Goal: Information Seeking & Learning: Learn about a topic

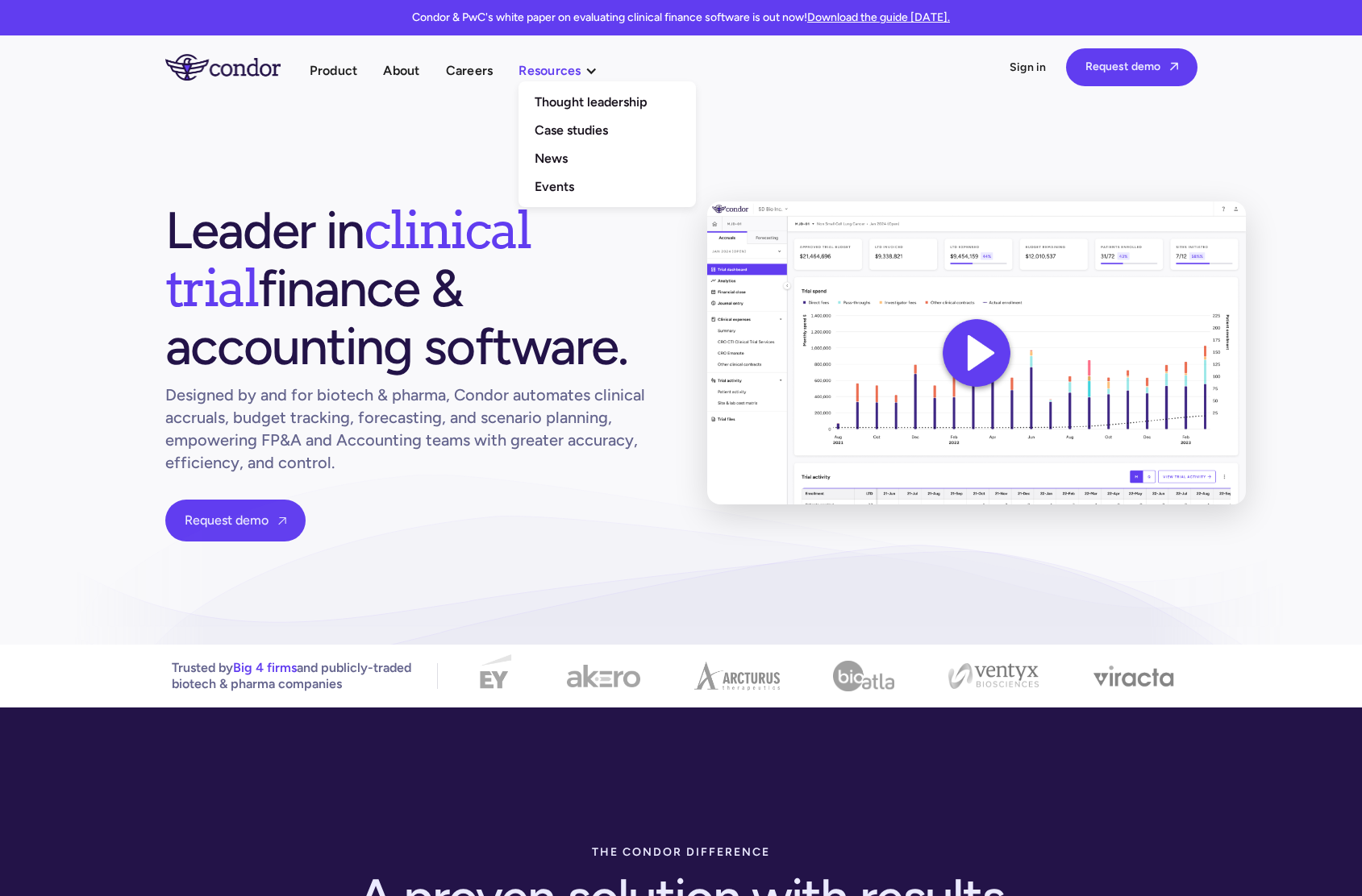
click at [578, 73] on div "Resources" at bounding box center [549, 70] width 62 height 22
click at [577, 73] on div "Resources" at bounding box center [549, 70] width 62 height 22
click at [579, 102] on link "Thought leadership" at bounding box center [607, 101] width 178 height 28
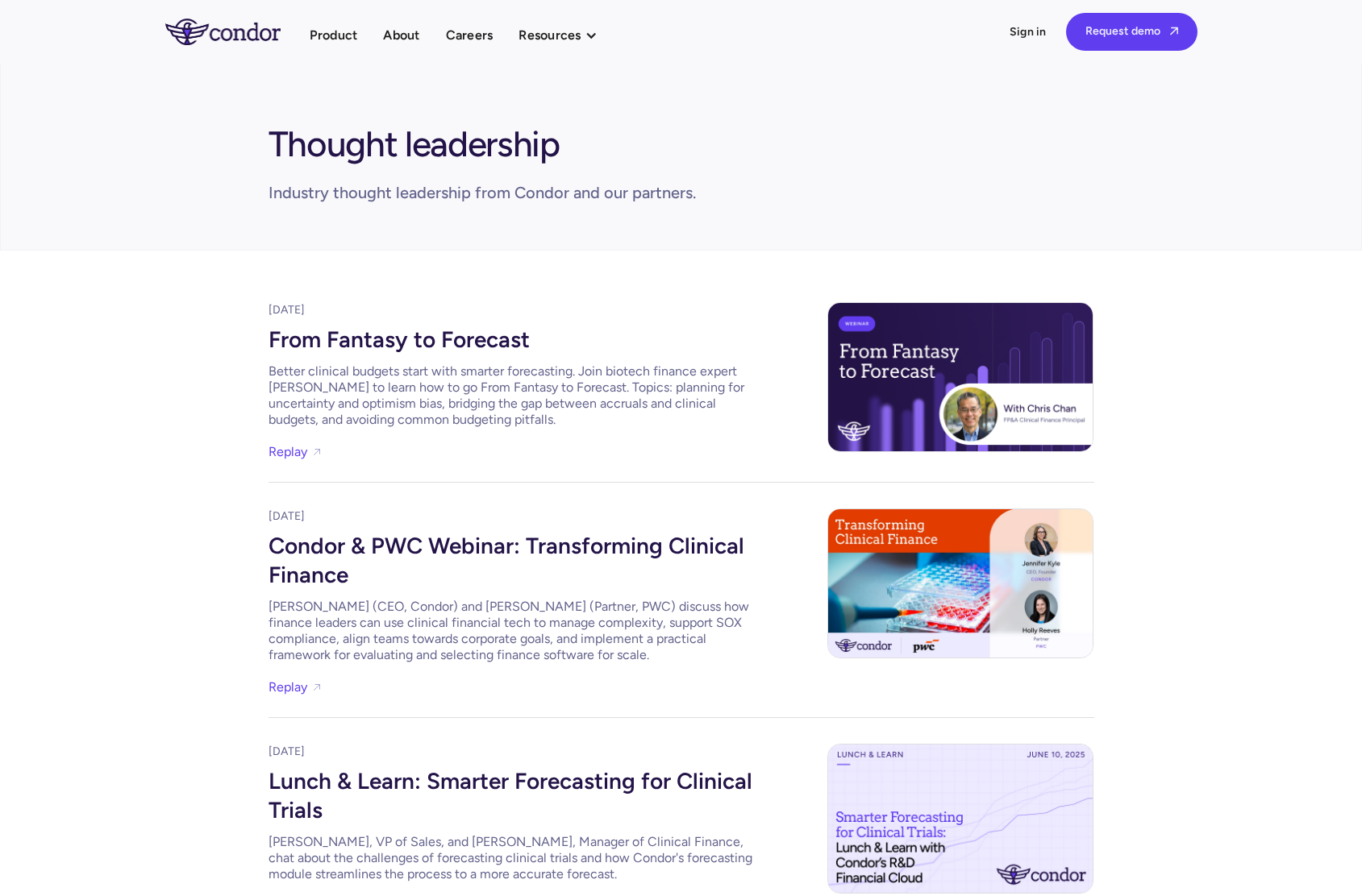
click at [522, 545] on div "Condor & PWC Webinar: Transforming Clinical Finance" at bounding box center [510, 558] width 484 height 67
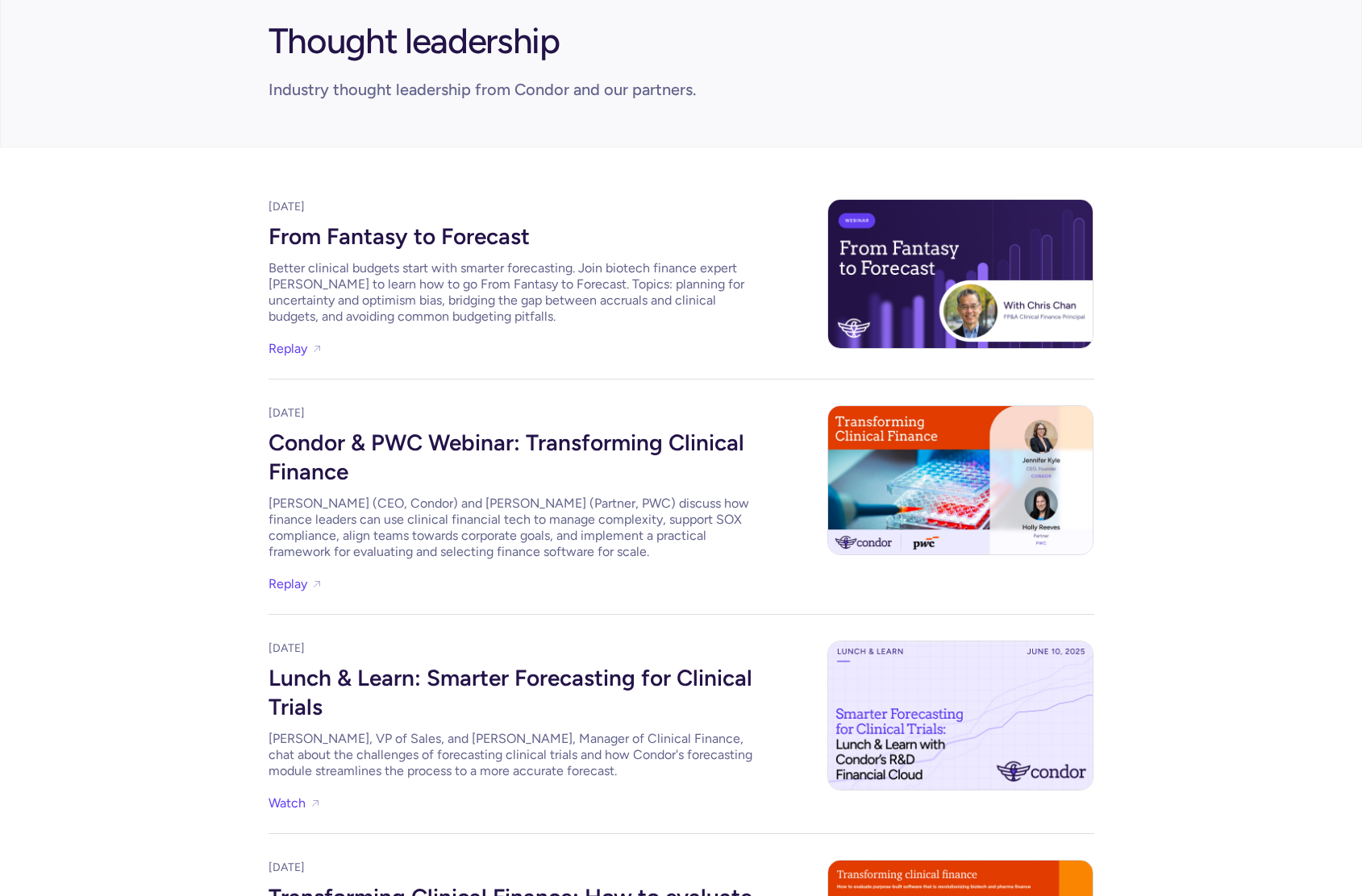
scroll to position [132, 0]
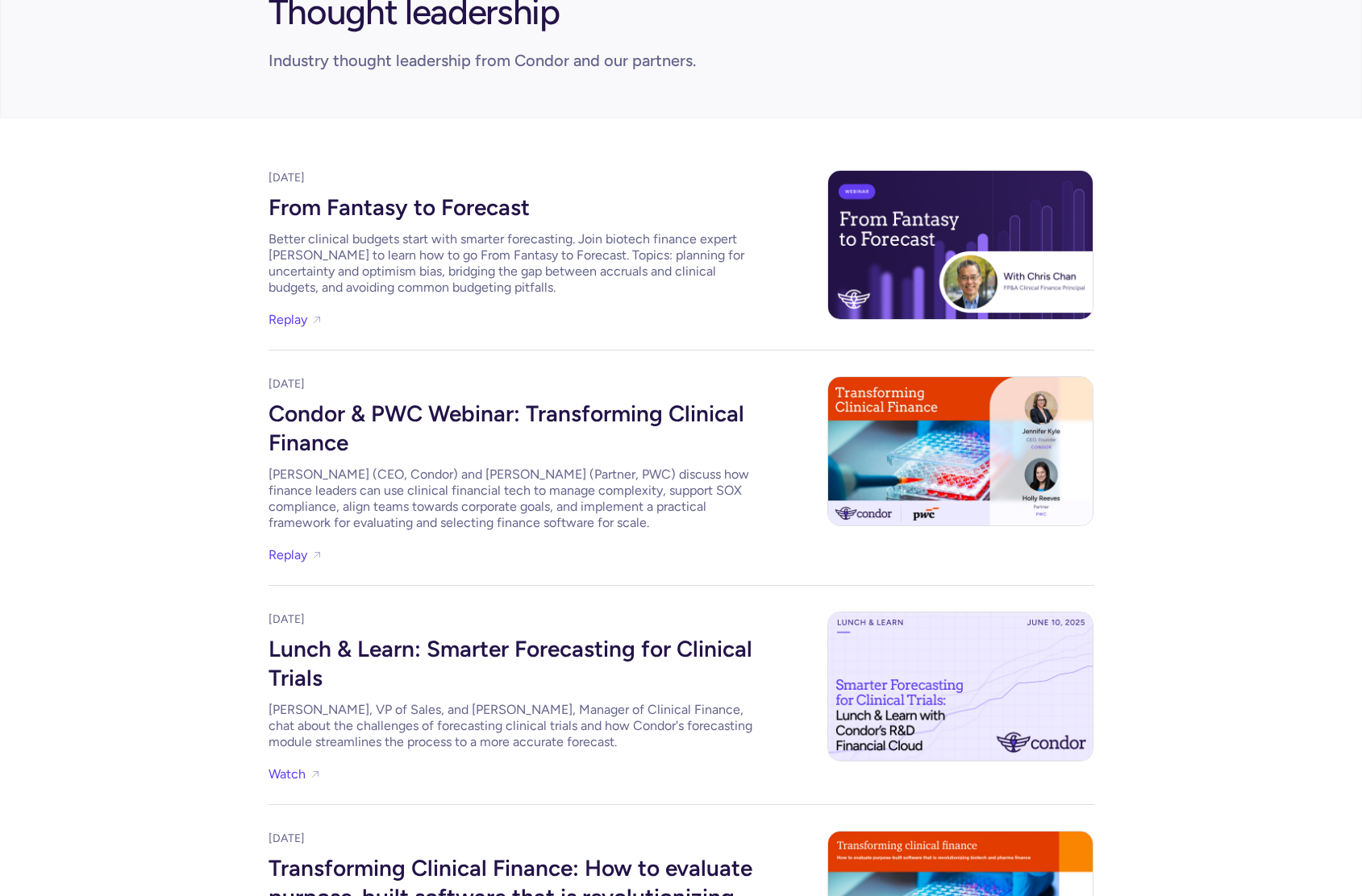
click at [335, 202] on div "From Fantasy to Forecast" at bounding box center [510, 205] width 484 height 38
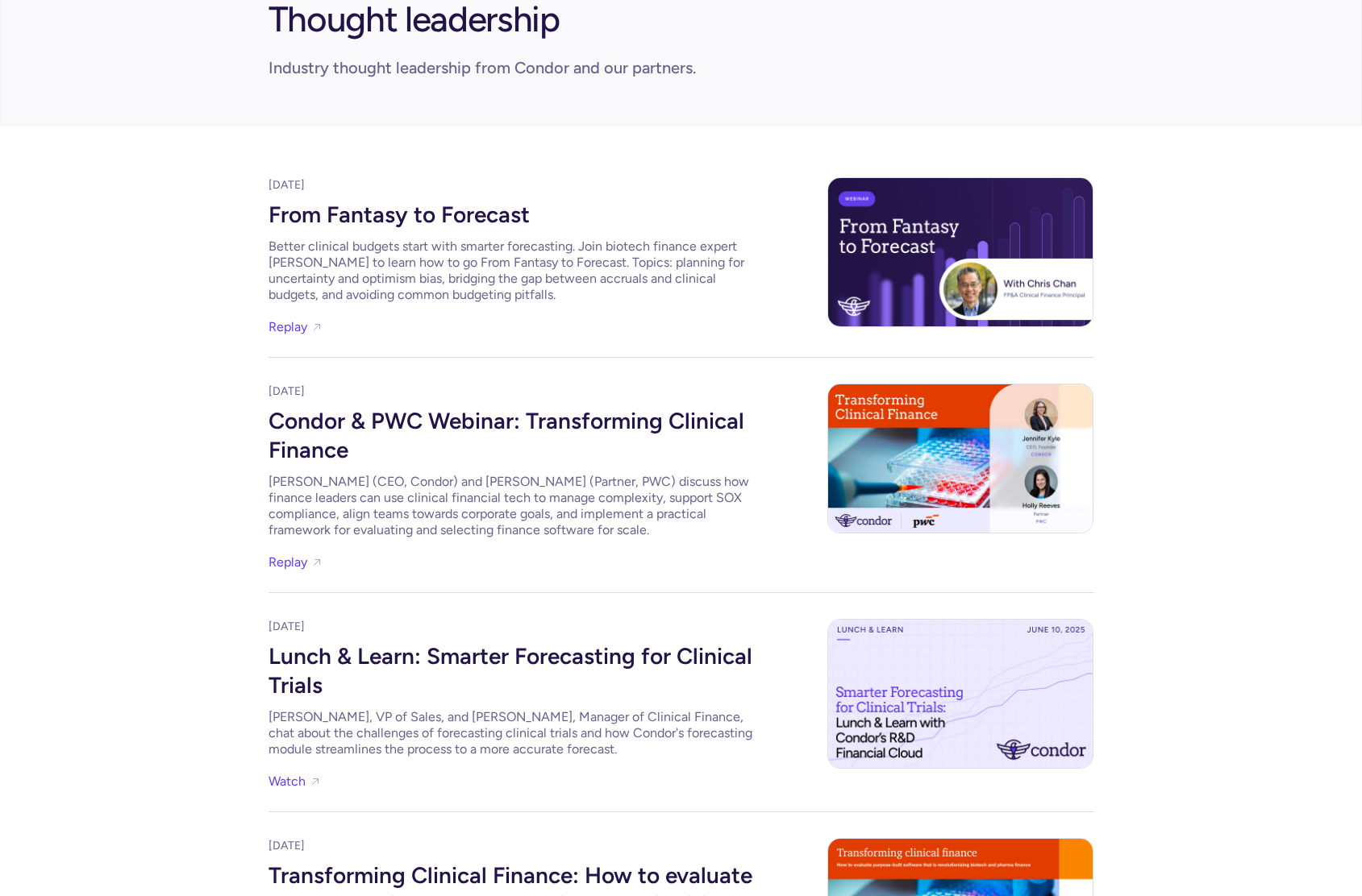
click at [309, 656] on div "Lunch & Learn: Smarter Forecasting for Clinical Trials" at bounding box center [510, 668] width 484 height 67
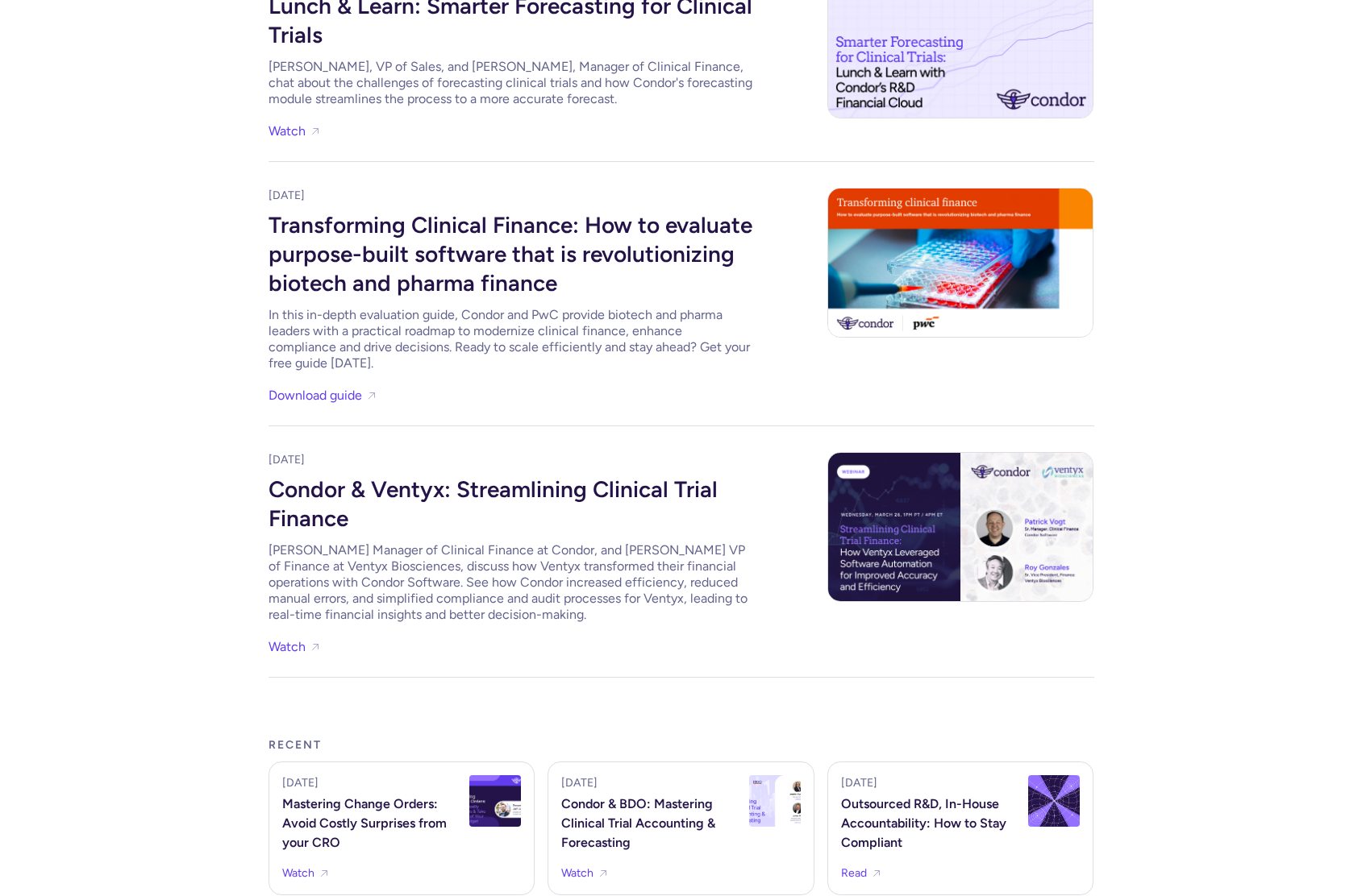
scroll to position [921, 0]
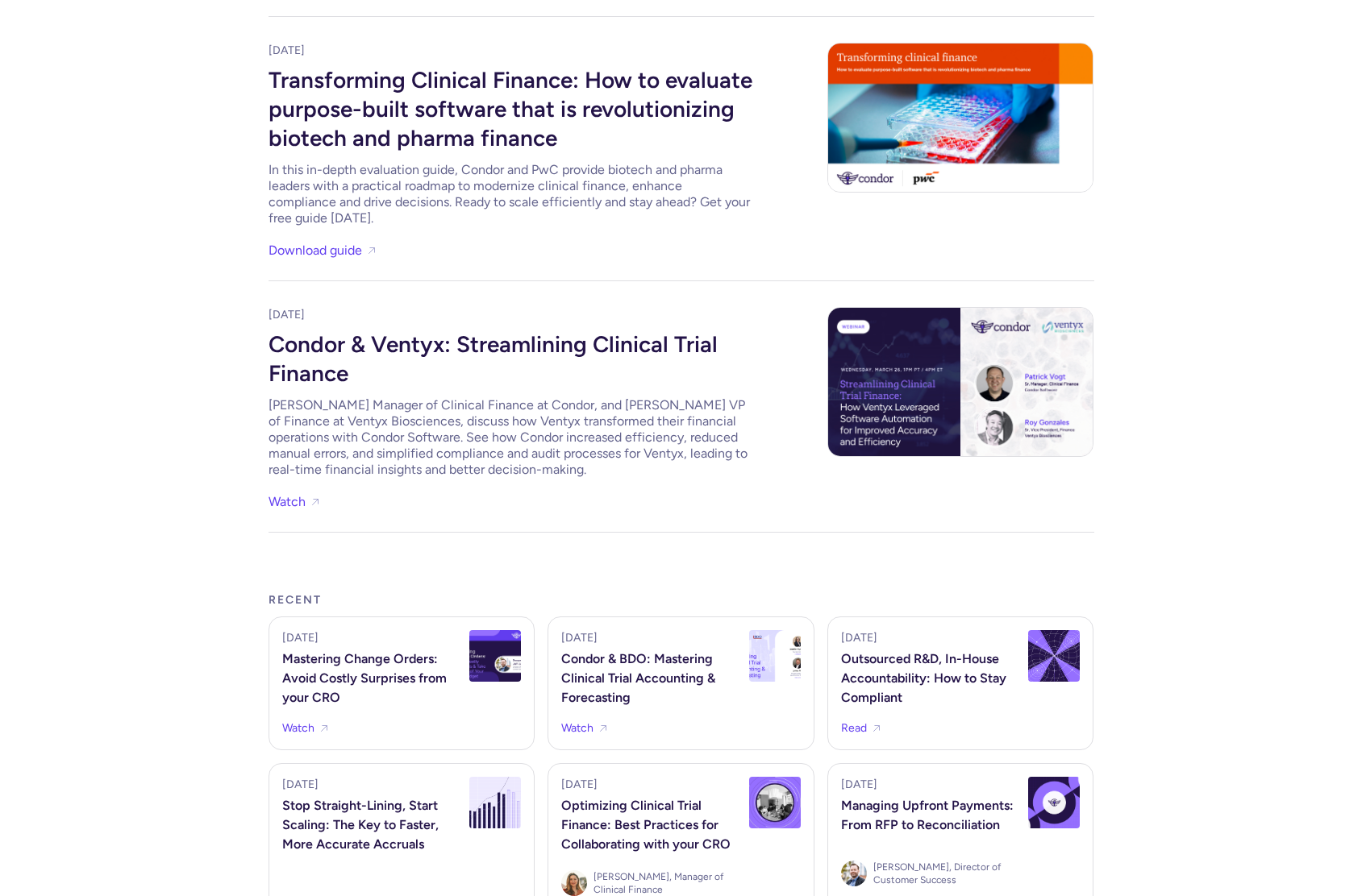
click at [309, 354] on div "Condor & Ventyx: Streamlining Clinical Trial Finance" at bounding box center [510, 357] width 484 height 67
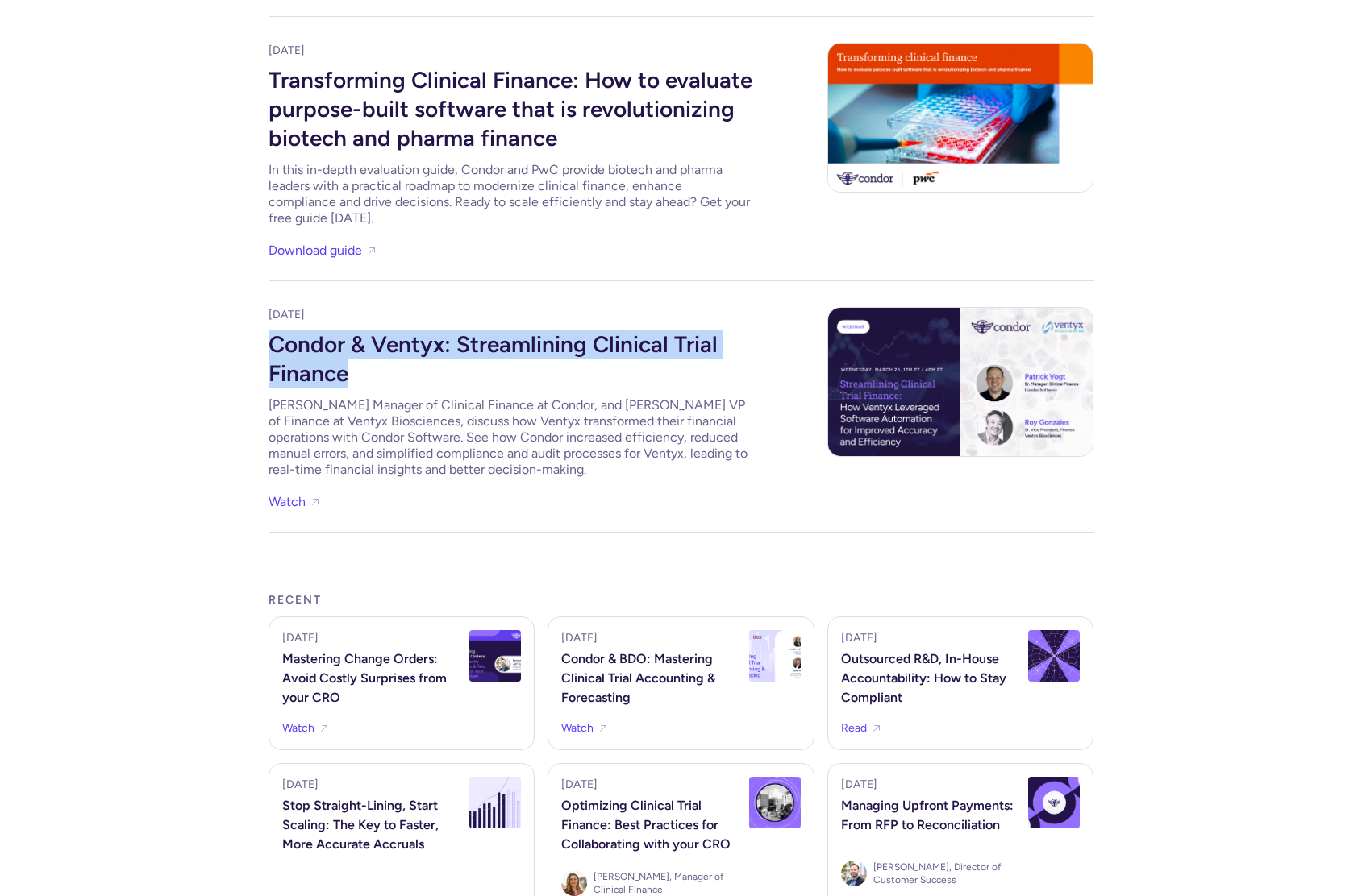
drag, startPoint x: 235, startPoint y: 341, endPoint x: 408, endPoint y: 373, distance: 175.9
copy div "Condor & Ventyx: Streamlining Clinical Trial Finance"
